Goal: Browse casually

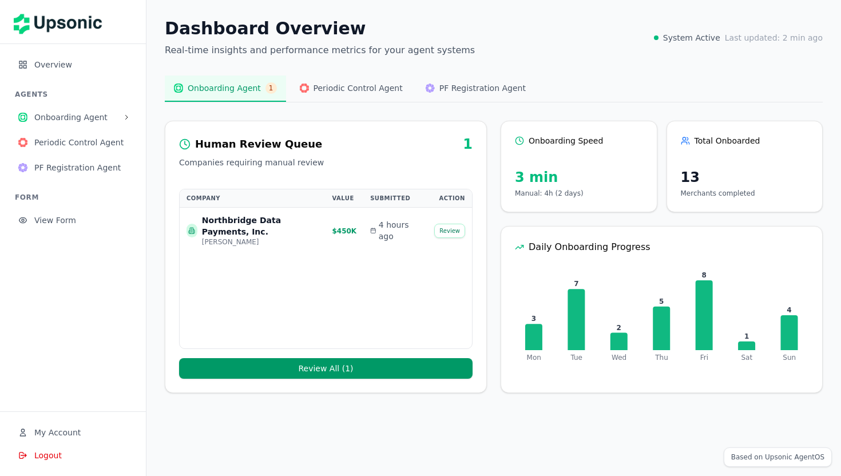
click at [597, 43] on div "Dashboard Overview Real-time insights and performance metrics for your agent sy…" at bounding box center [494, 37] width 658 height 39
click at [556, 51] on div "Dashboard Overview Real-time insights and performance metrics for your agent sy…" at bounding box center [494, 37] width 658 height 39
click at [508, 60] on div "Dashboard Overview Real-time insights and performance metrics for your agent sy…" at bounding box center [493, 205] width 695 height 411
